Goal: Browse casually: Explore the website without a specific task or goal

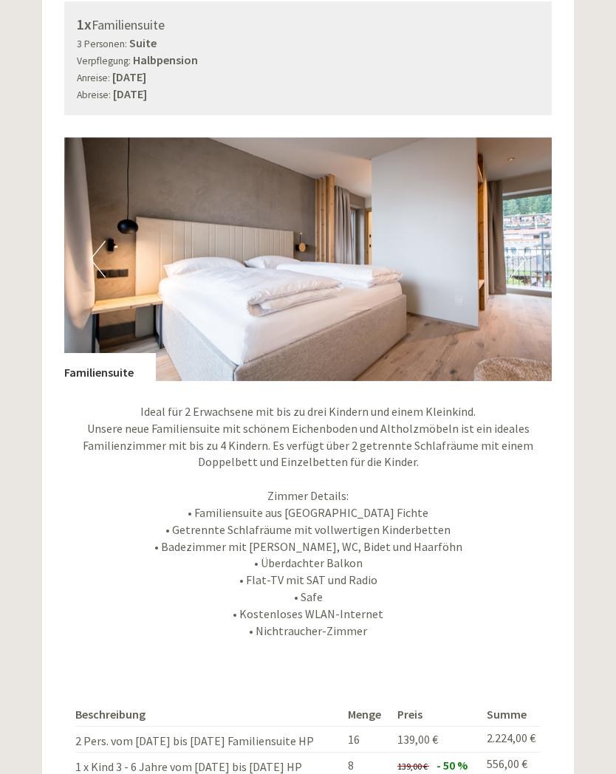
scroll to position [1044, 0]
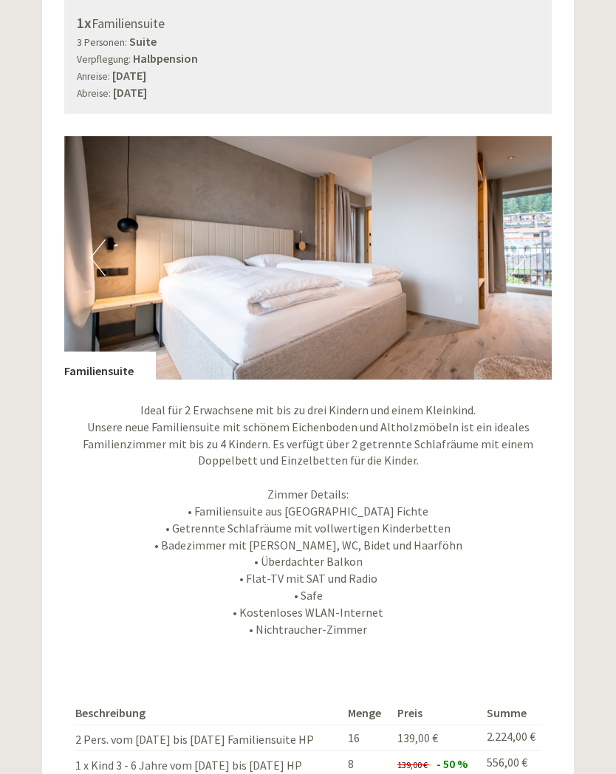
click at [521, 252] on button "Next" at bounding box center [518, 257] width 16 height 37
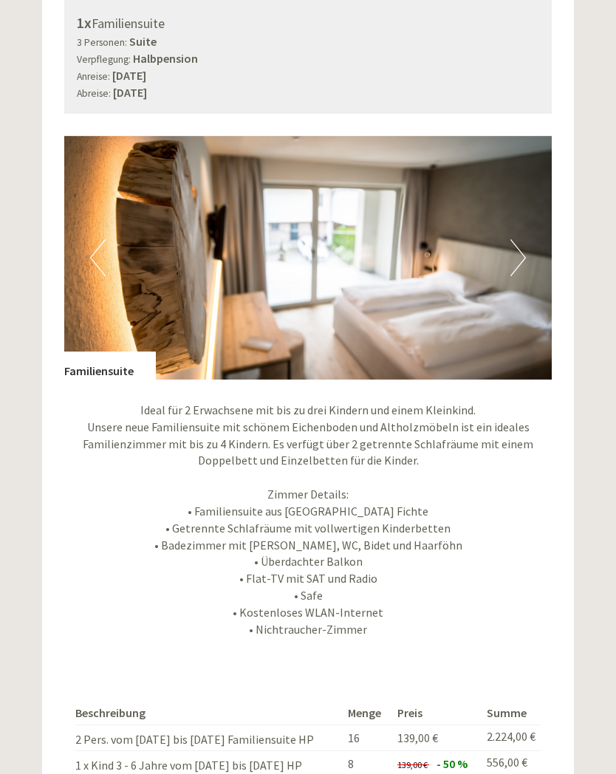
scroll to position [0, 0]
click at [518, 248] on button "Next" at bounding box center [518, 257] width 16 height 37
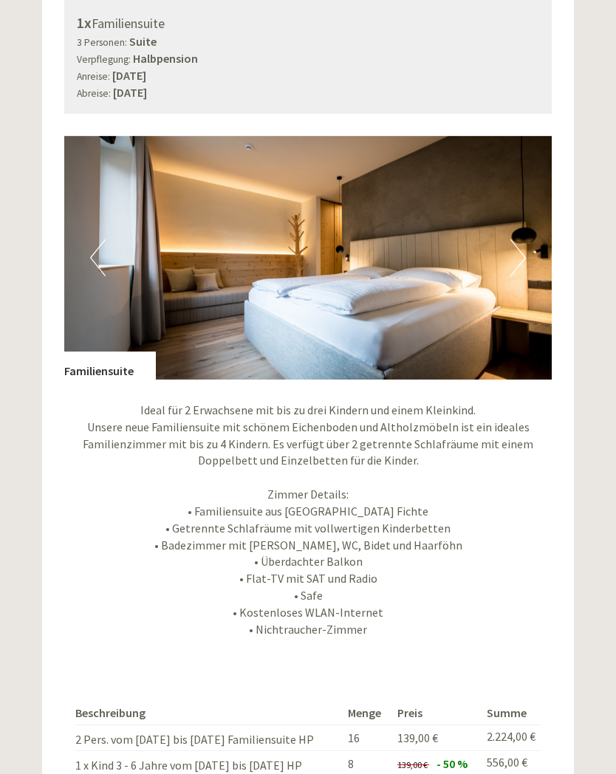
click at [516, 246] on button "Next" at bounding box center [518, 257] width 16 height 37
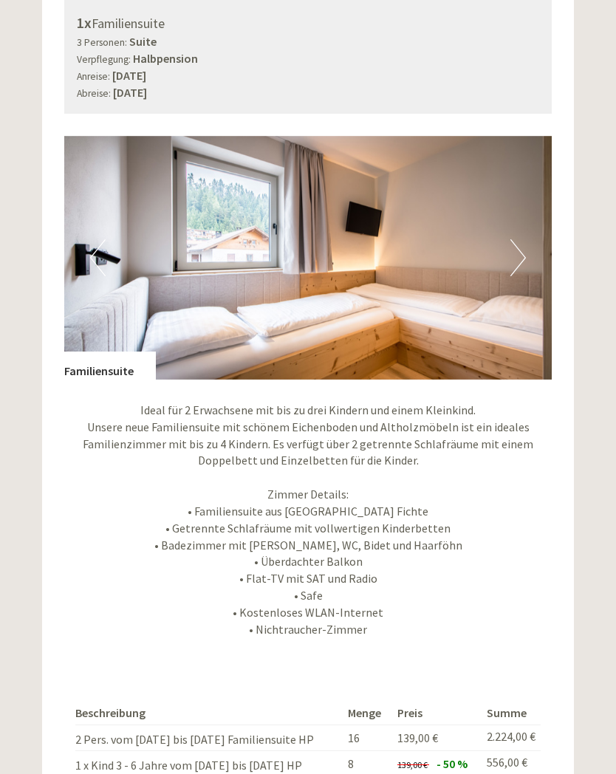
click at [513, 245] on button "Next" at bounding box center [518, 257] width 16 height 37
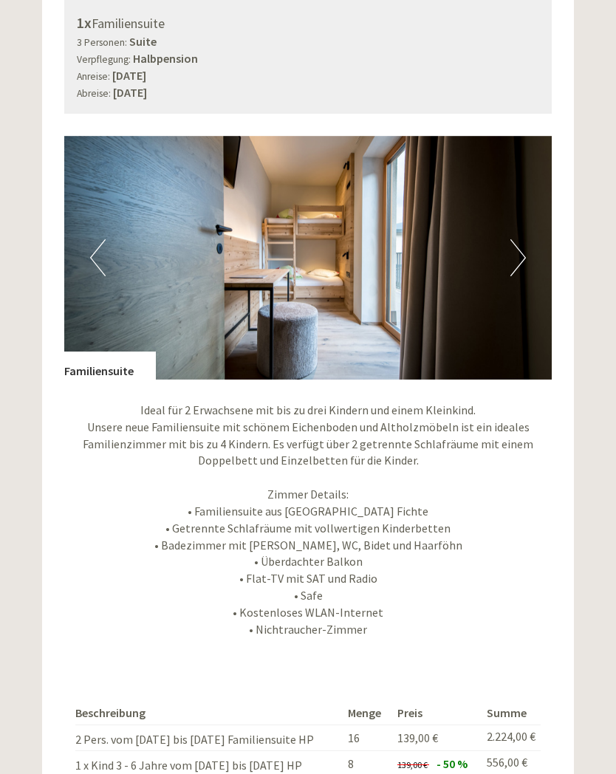
click at [515, 254] on button "Next" at bounding box center [518, 257] width 16 height 37
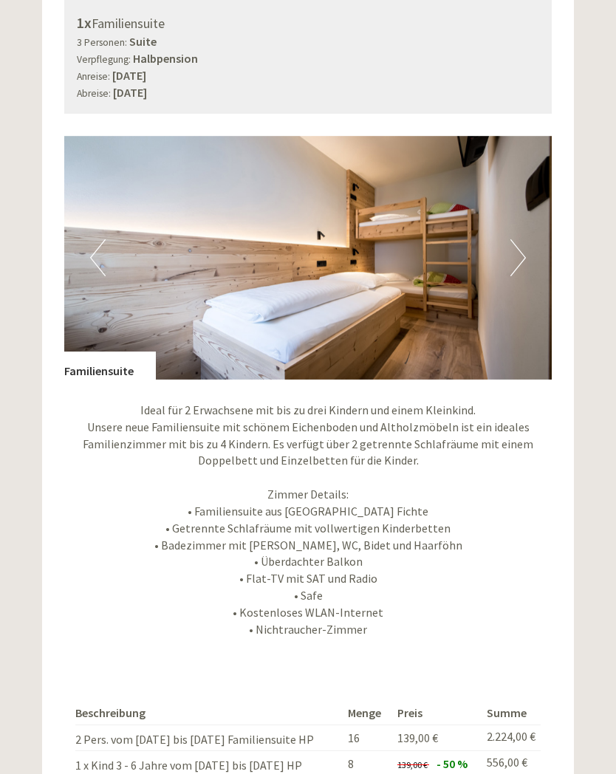
click at [525, 250] on button "Next" at bounding box center [518, 257] width 16 height 37
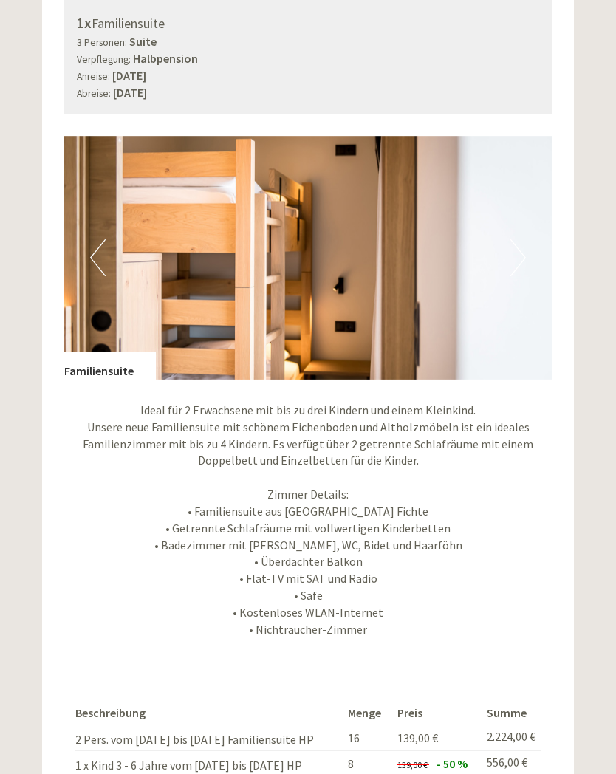
click at [530, 253] on img at bounding box center [308, 258] width 488 height 244
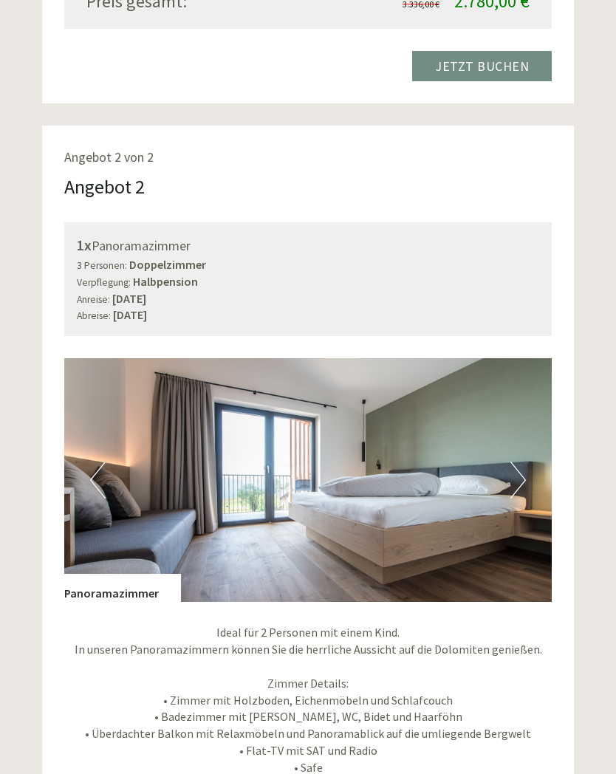
scroll to position [1883, 0]
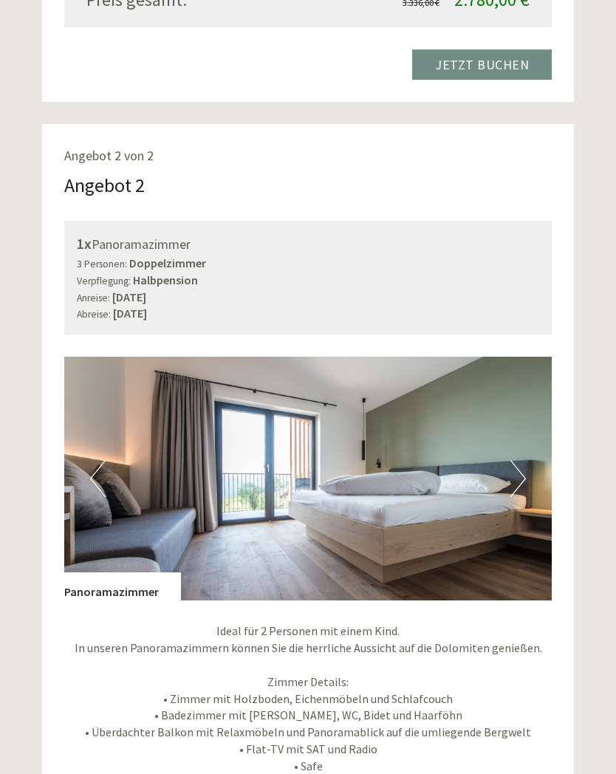
click at [519, 462] on button "Next" at bounding box center [518, 478] width 16 height 37
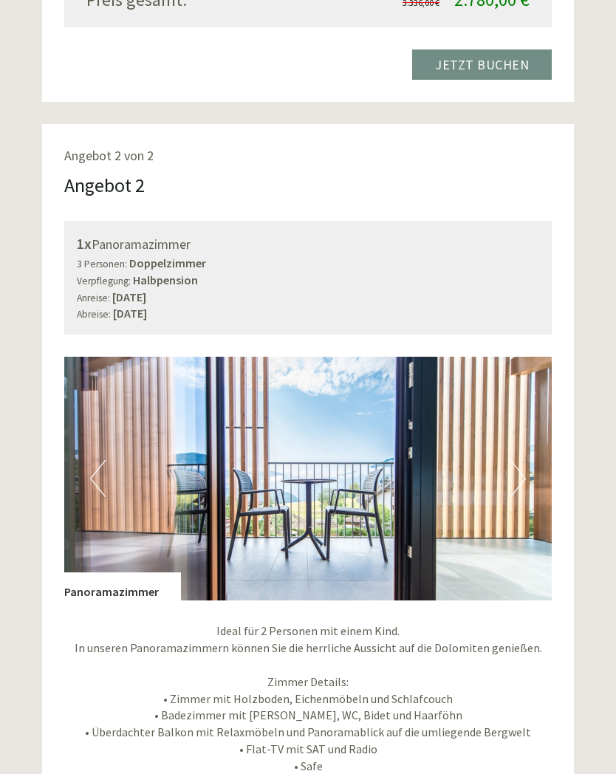
click at [524, 462] on button "Next" at bounding box center [518, 478] width 16 height 37
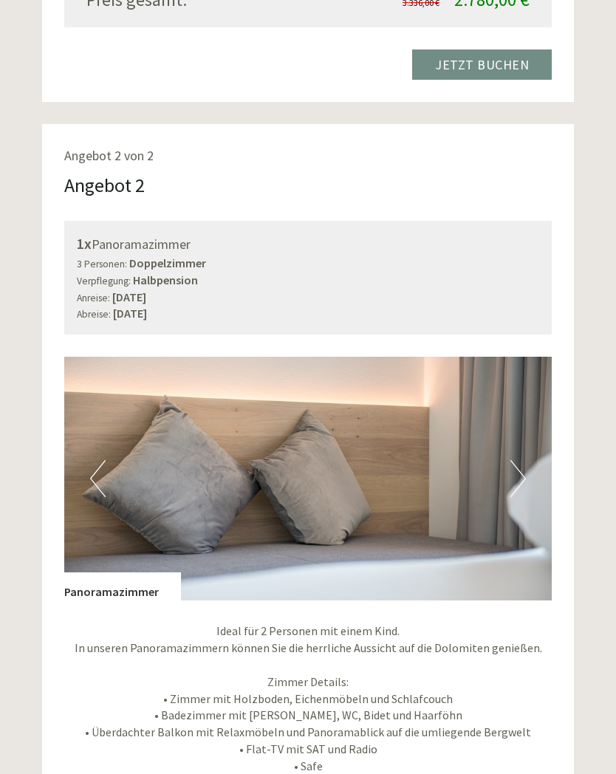
click at [524, 468] on button "Next" at bounding box center [518, 478] width 16 height 37
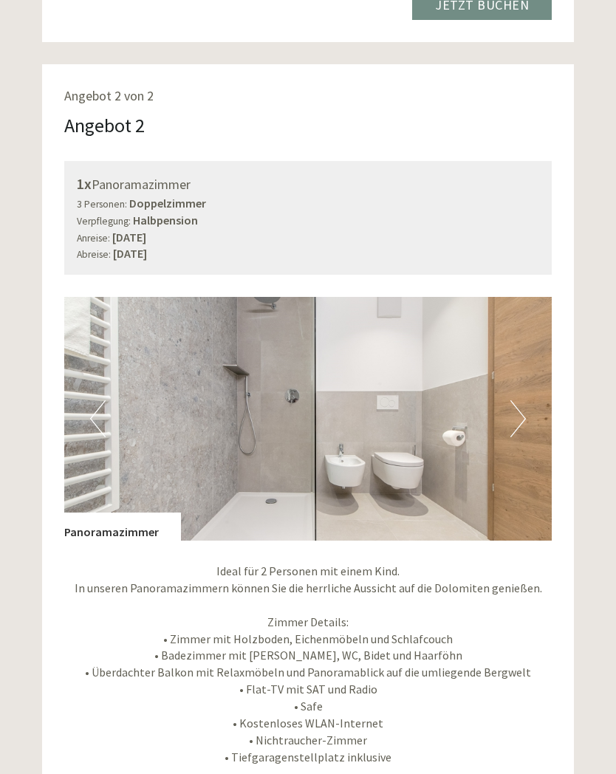
scroll to position [1947, 0]
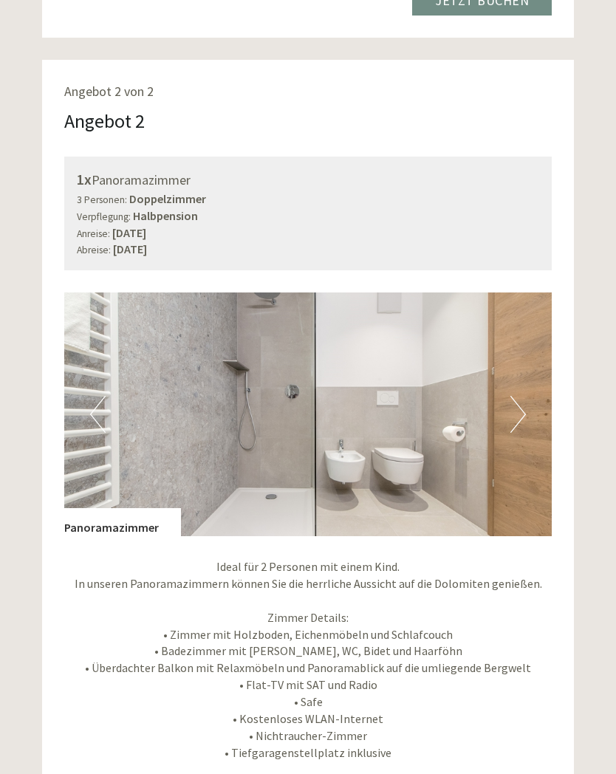
click at [519, 400] on button "Next" at bounding box center [518, 414] width 16 height 37
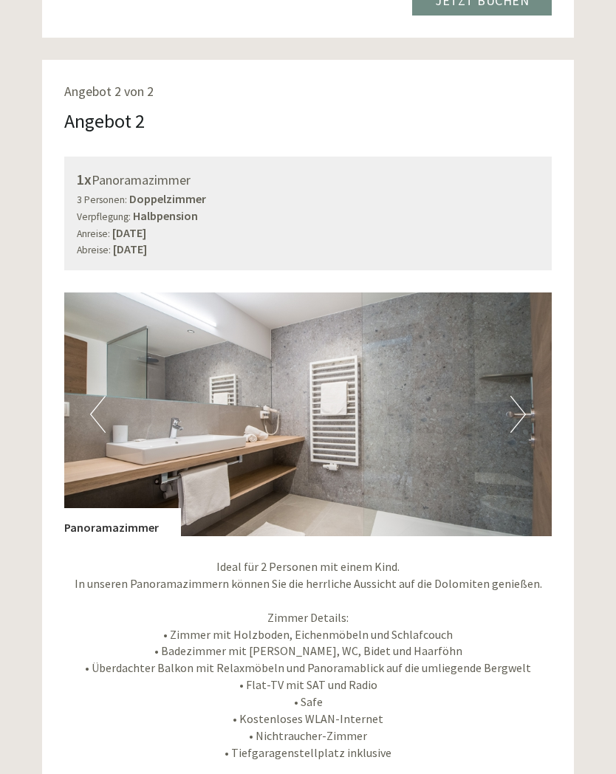
click at [513, 403] on button "Next" at bounding box center [518, 414] width 16 height 37
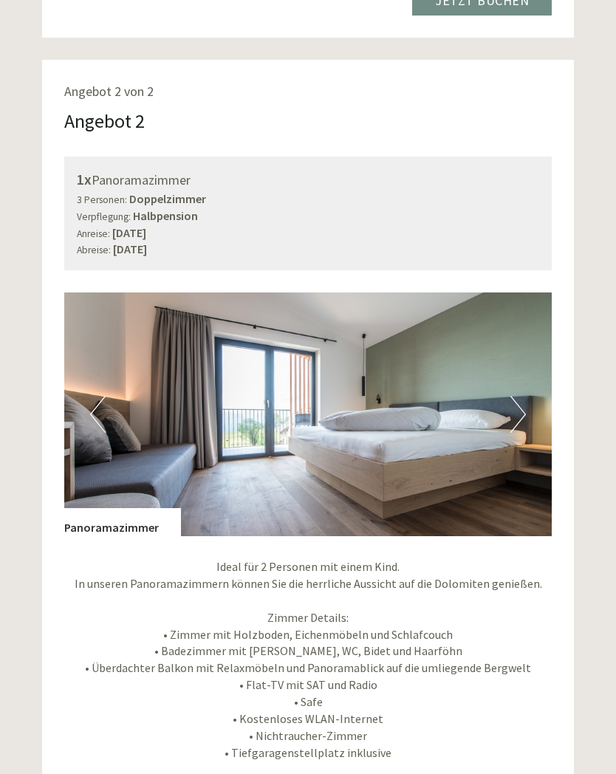
click at [527, 411] on img at bounding box center [308, 415] width 488 height 244
click at [521, 407] on button "Next" at bounding box center [518, 414] width 16 height 37
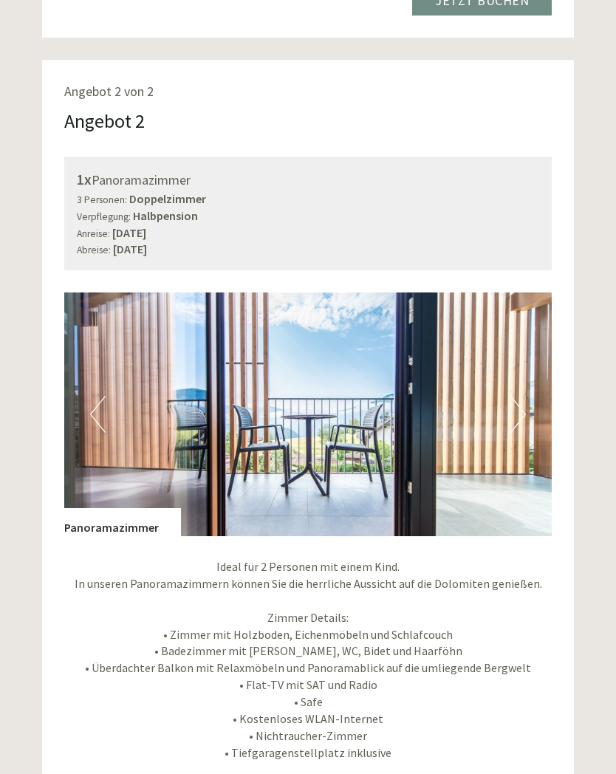
click at [520, 401] on button "Next" at bounding box center [518, 414] width 16 height 37
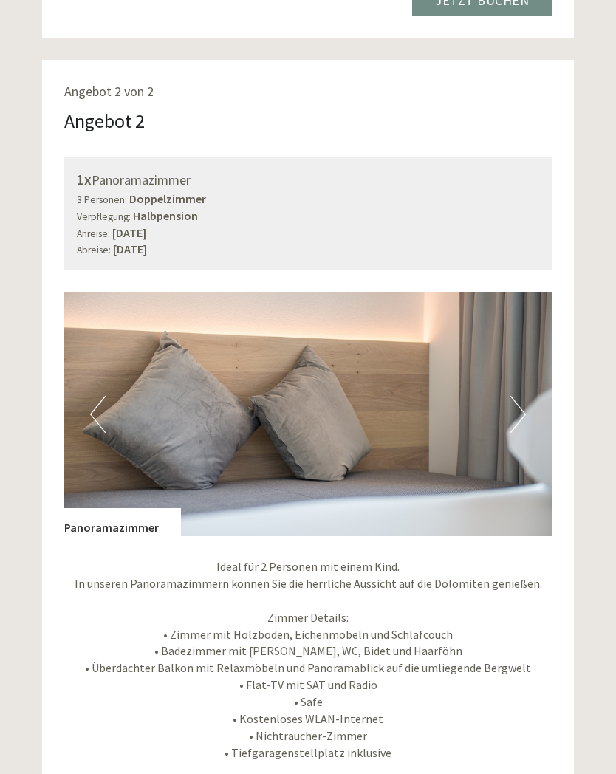
click at [526, 414] on img at bounding box center [308, 415] width 488 height 244
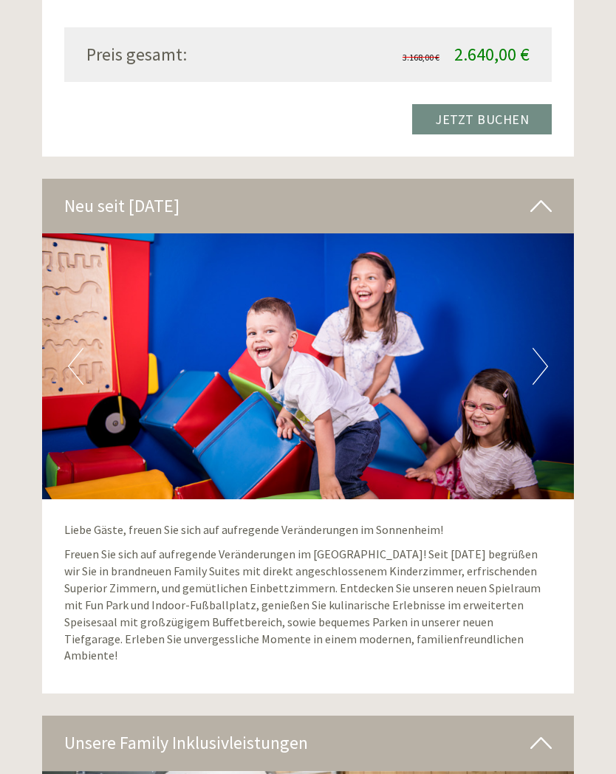
scroll to position [2856, 0]
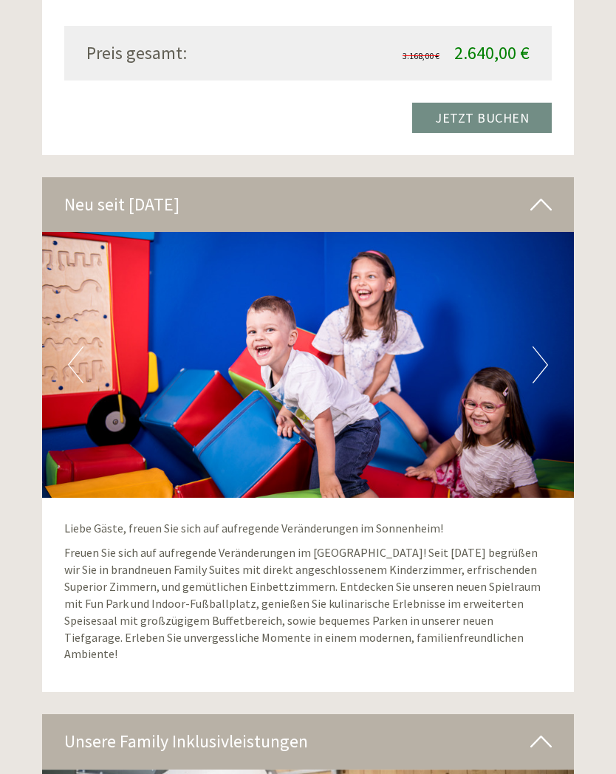
click at [545, 349] on button "Next" at bounding box center [541, 364] width 16 height 37
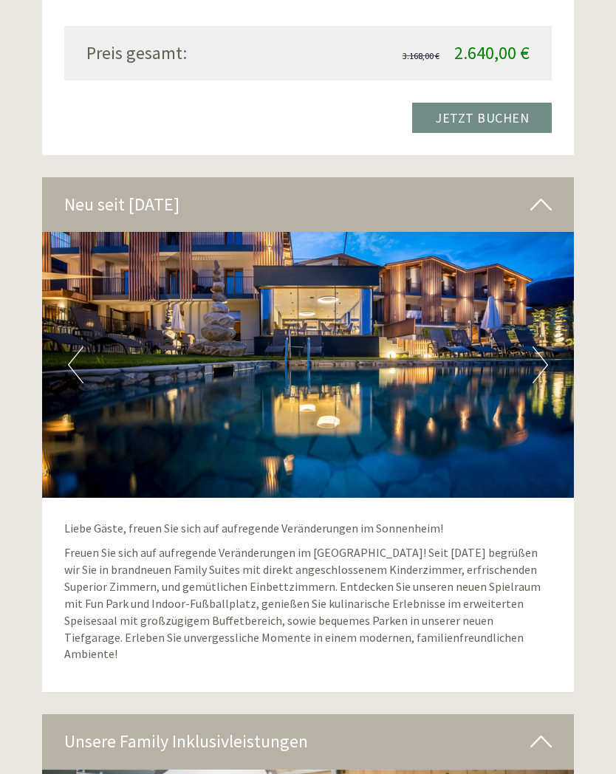
click at [547, 353] on img at bounding box center [308, 365] width 532 height 266
click at [537, 346] on button "Next" at bounding box center [541, 364] width 16 height 37
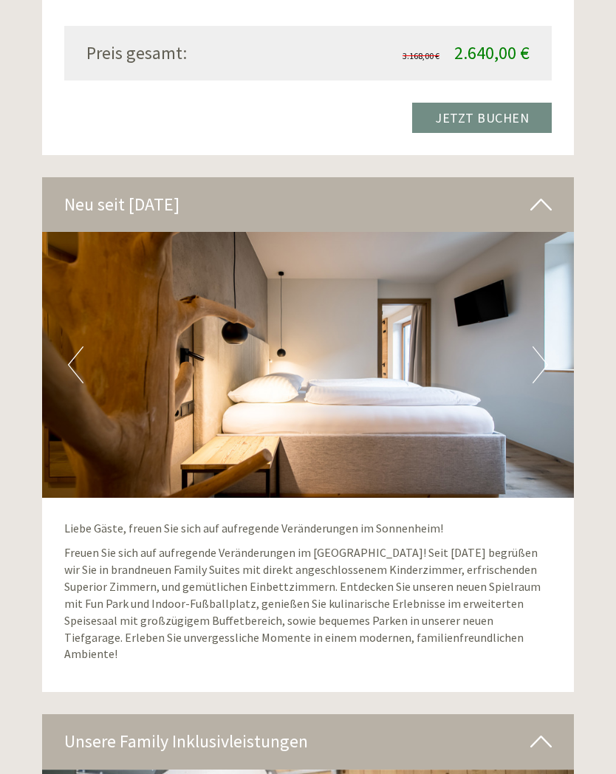
click at [540, 346] on button "Next" at bounding box center [541, 364] width 16 height 37
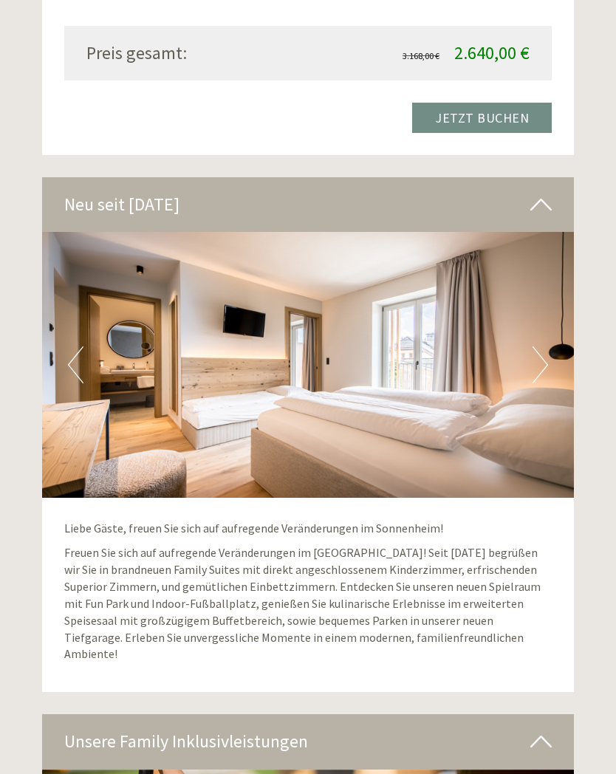
click at [541, 346] on button "Next" at bounding box center [541, 364] width 16 height 37
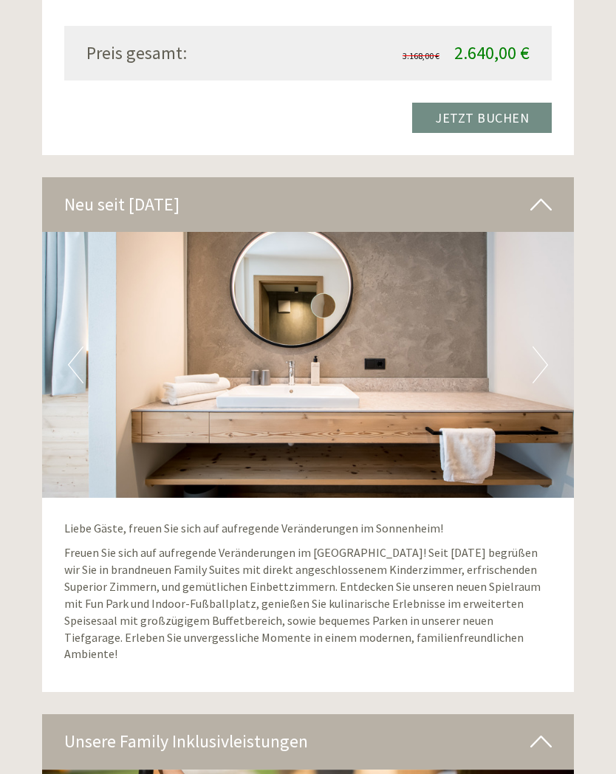
click at [541, 346] on button "Next" at bounding box center [541, 364] width 16 height 37
click at [541, 349] on button "Next" at bounding box center [541, 364] width 16 height 37
click at [542, 349] on button "Next" at bounding box center [541, 364] width 16 height 37
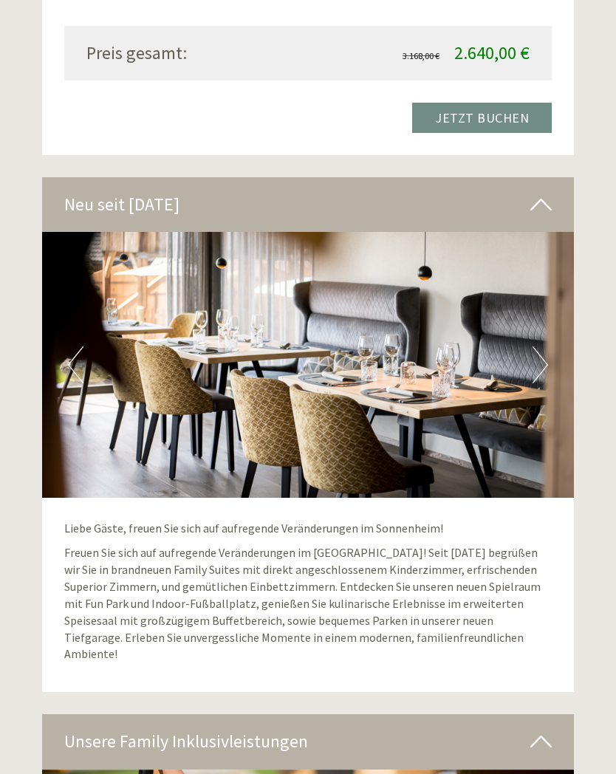
click at [543, 347] on button "Next" at bounding box center [541, 364] width 16 height 37
click at [545, 349] on button "Next" at bounding box center [541, 364] width 16 height 37
click at [544, 350] on button "Next" at bounding box center [541, 364] width 16 height 37
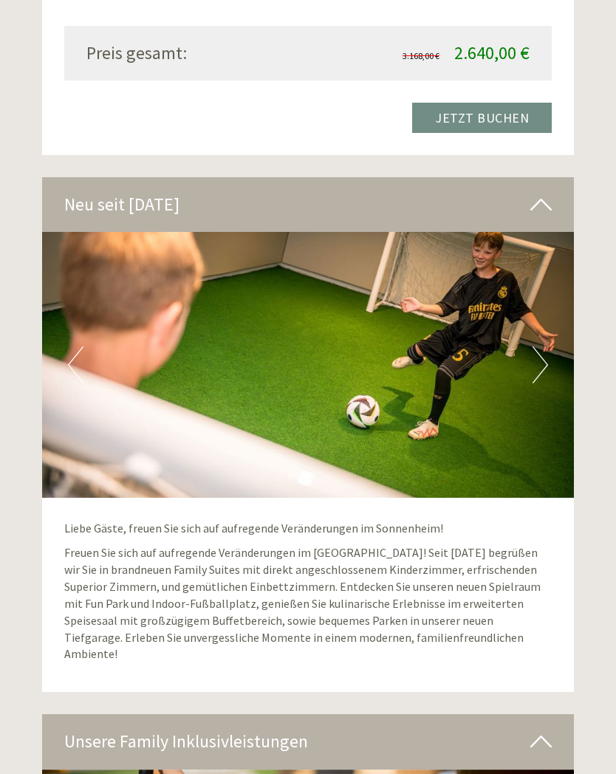
click at [546, 352] on img at bounding box center [308, 365] width 532 height 266
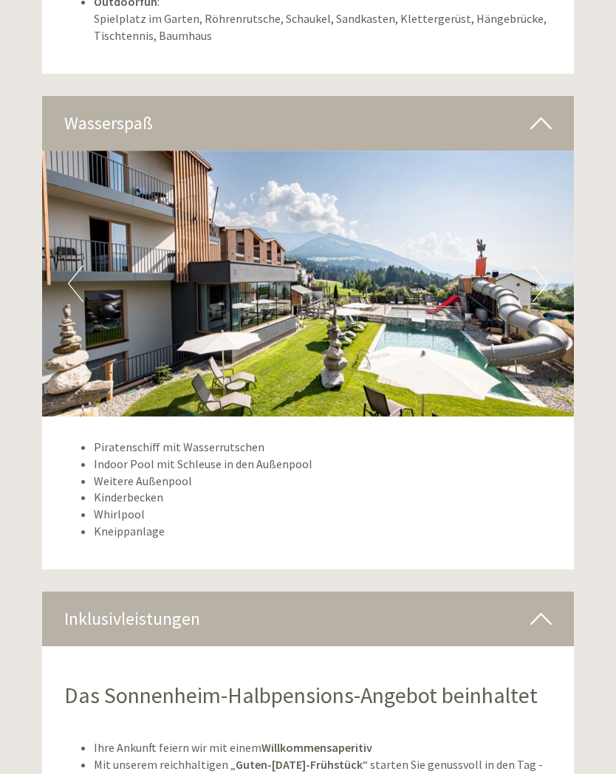
scroll to position [4134, 0]
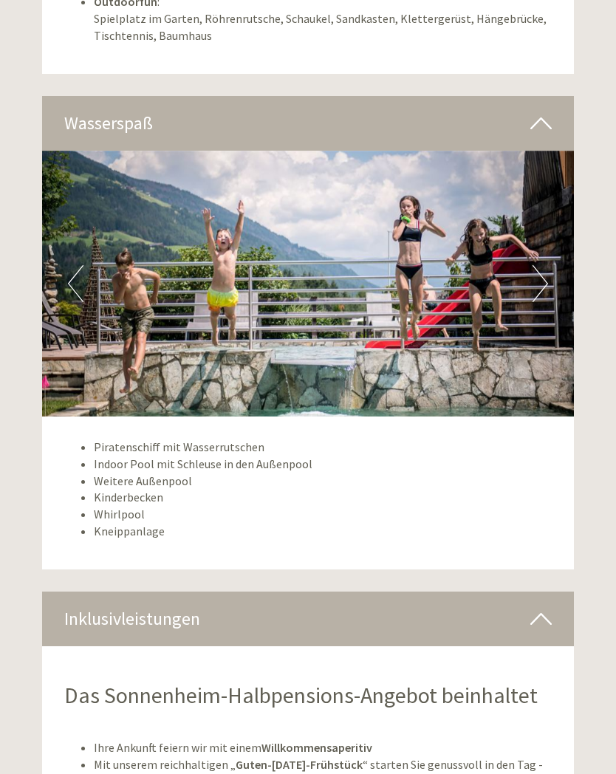
click at [530, 226] on img at bounding box center [308, 284] width 532 height 266
click at [536, 265] on button "Next" at bounding box center [541, 283] width 16 height 37
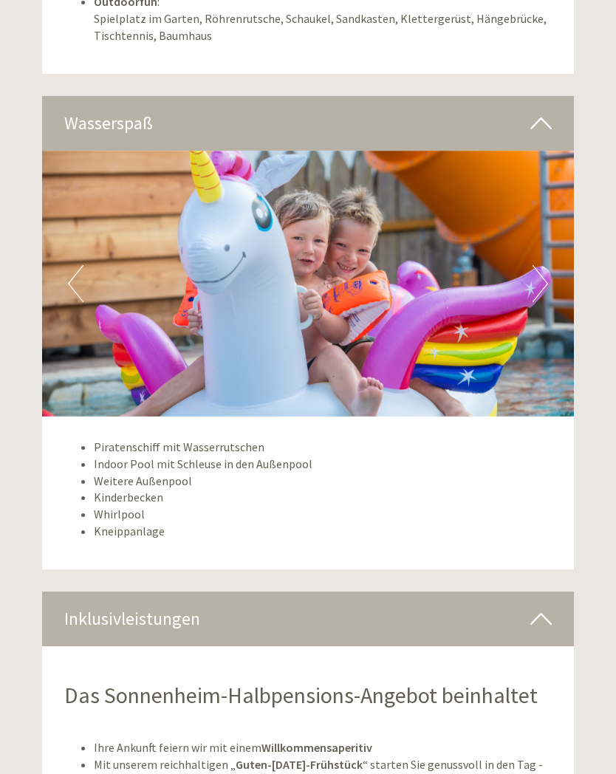
click at [539, 265] on button "Next" at bounding box center [541, 283] width 16 height 37
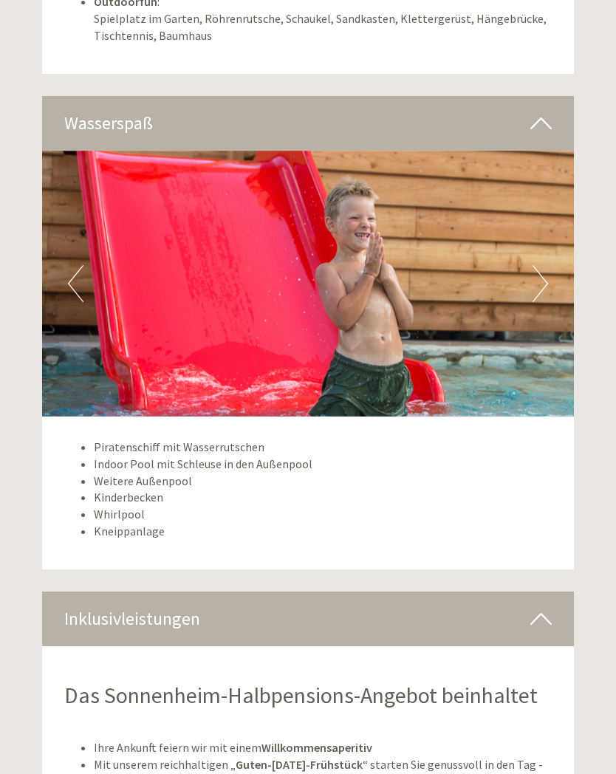
click at [541, 265] on button "Next" at bounding box center [541, 283] width 16 height 37
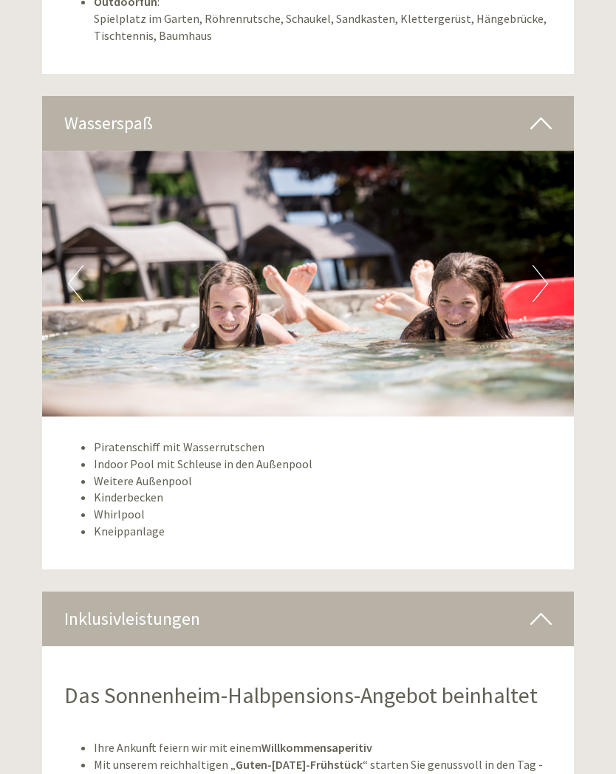
click at [541, 265] on button "Next" at bounding box center [541, 283] width 16 height 37
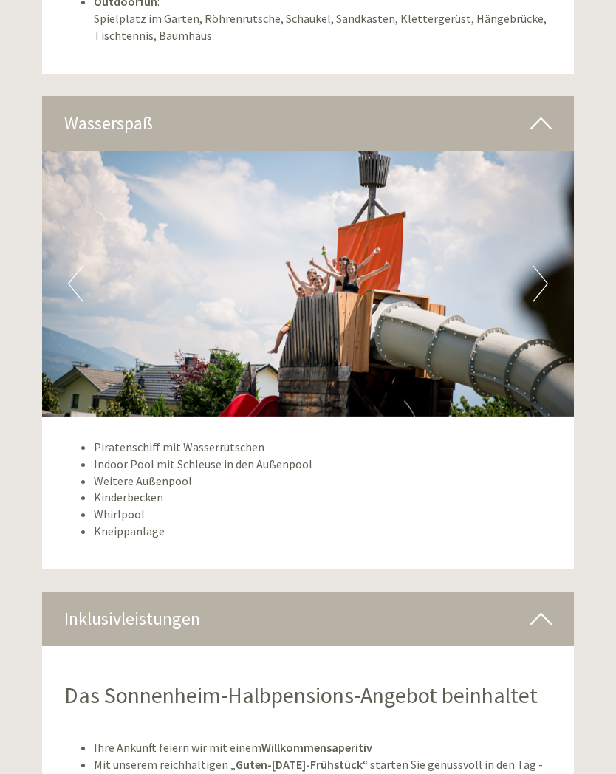
click at [541, 265] on button "Next" at bounding box center [541, 283] width 16 height 37
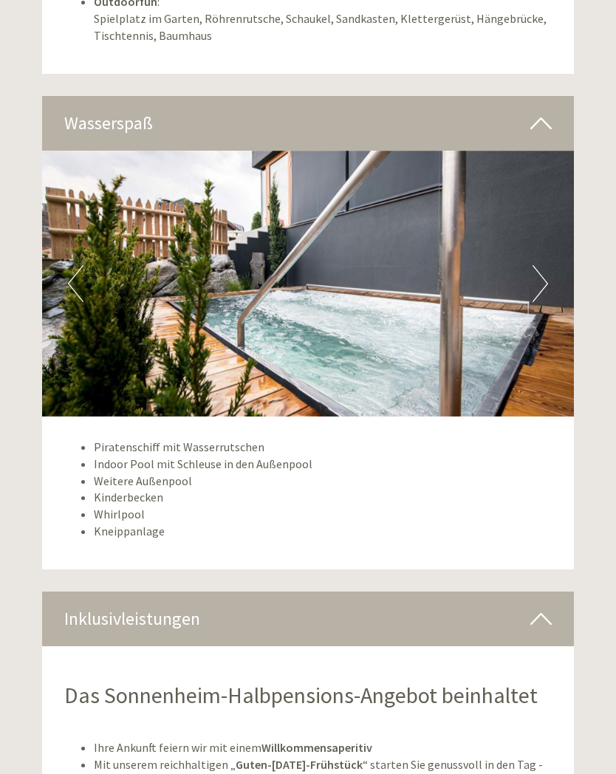
click at [79, 265] on button "Previous" at bounding box center [76, 283] width 16 height 37
click at [532, 236] on img at bounding box center [308, 284] width 532 height 266
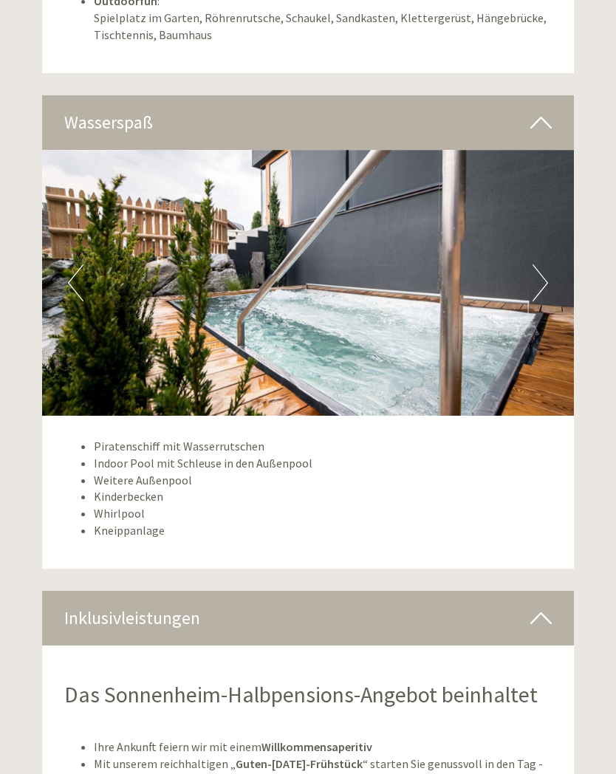
click at [536, 264] on button "Next" at bounding box center [541, 282] width 16 height 37
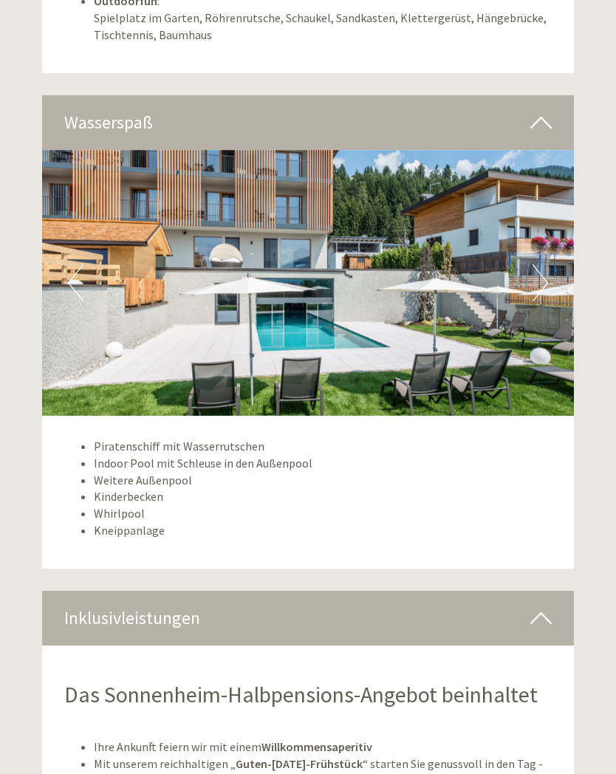
click at [536, 264] on button "Next" at bounding box center [541, 282] width 16 height 37
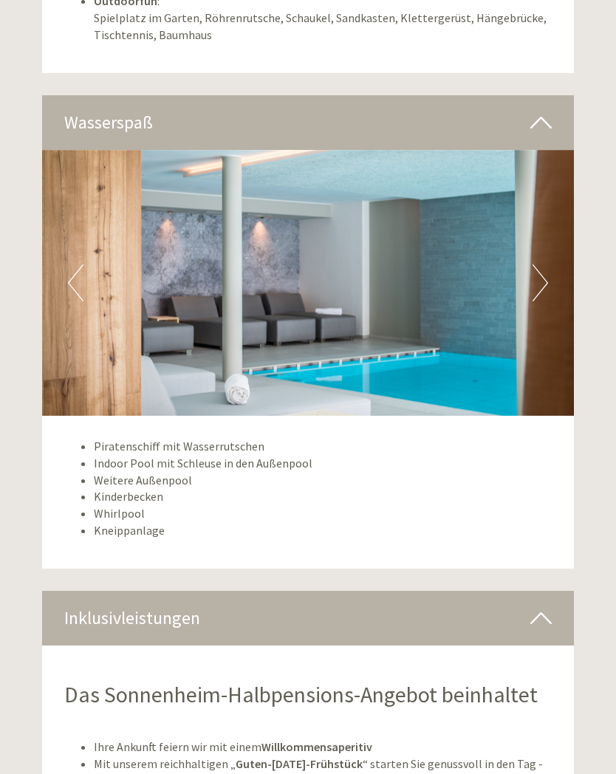
click at [537, 264] on button "Next" at bounding box center [541, 282] width 16 height 37
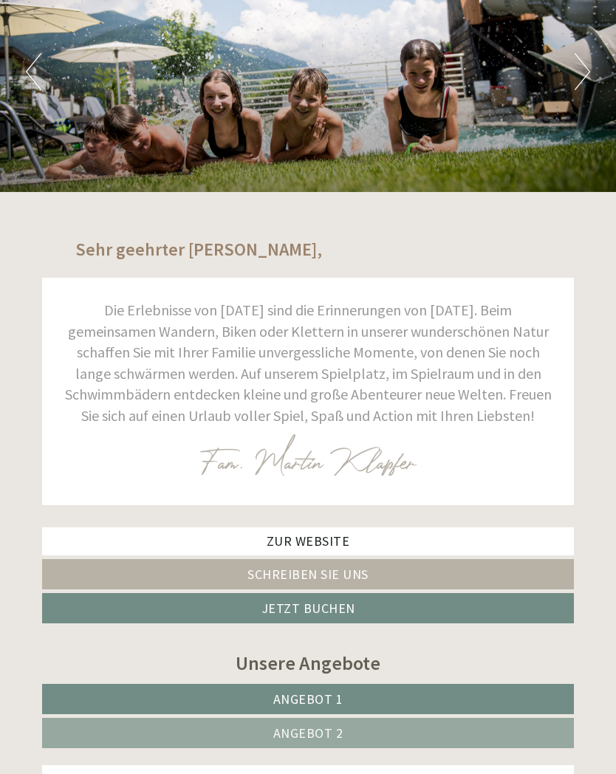
scroll to position [0, 0]
